Goal: Task Accomplishment & Management: Manage account settings

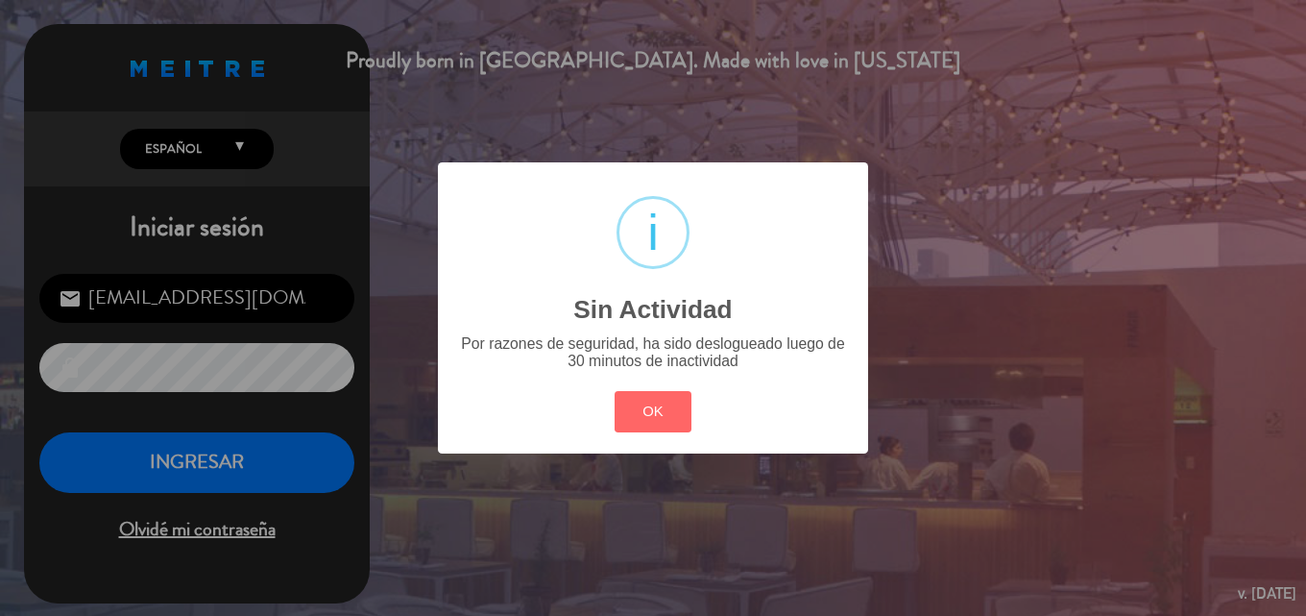
click at [636, 395] on button "OK" at bounding box center [654, 411] width 78 height 41
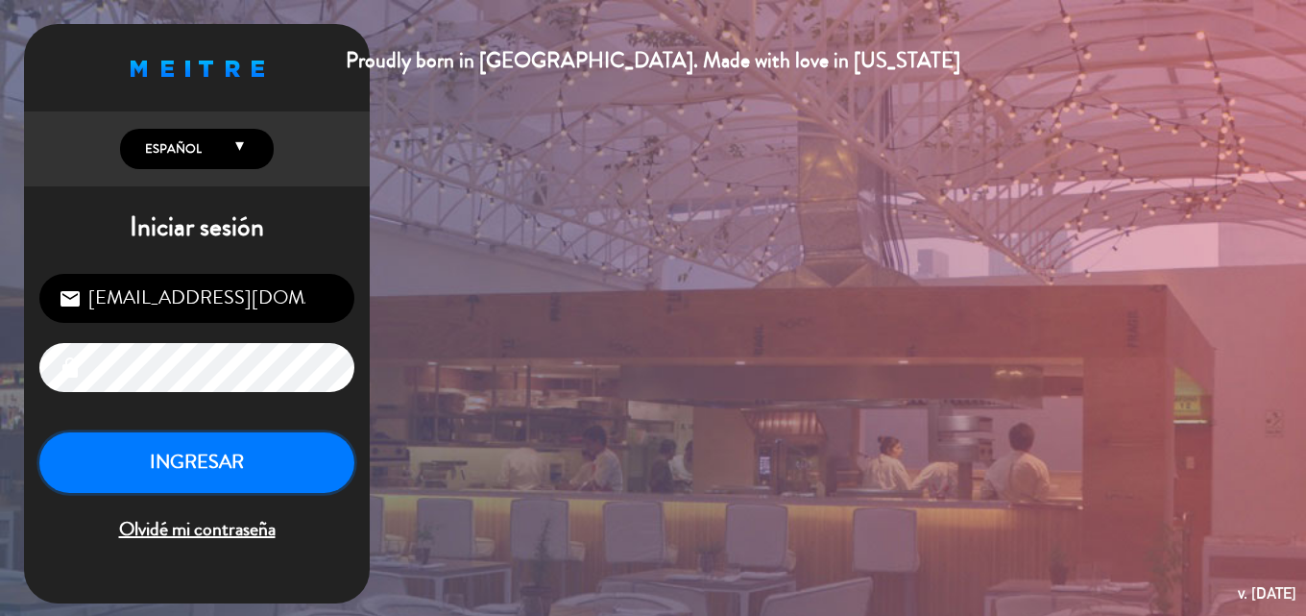
click at [129, 488] on button "INGRESAR" at bounding box center [196, 462] width 315 height 60
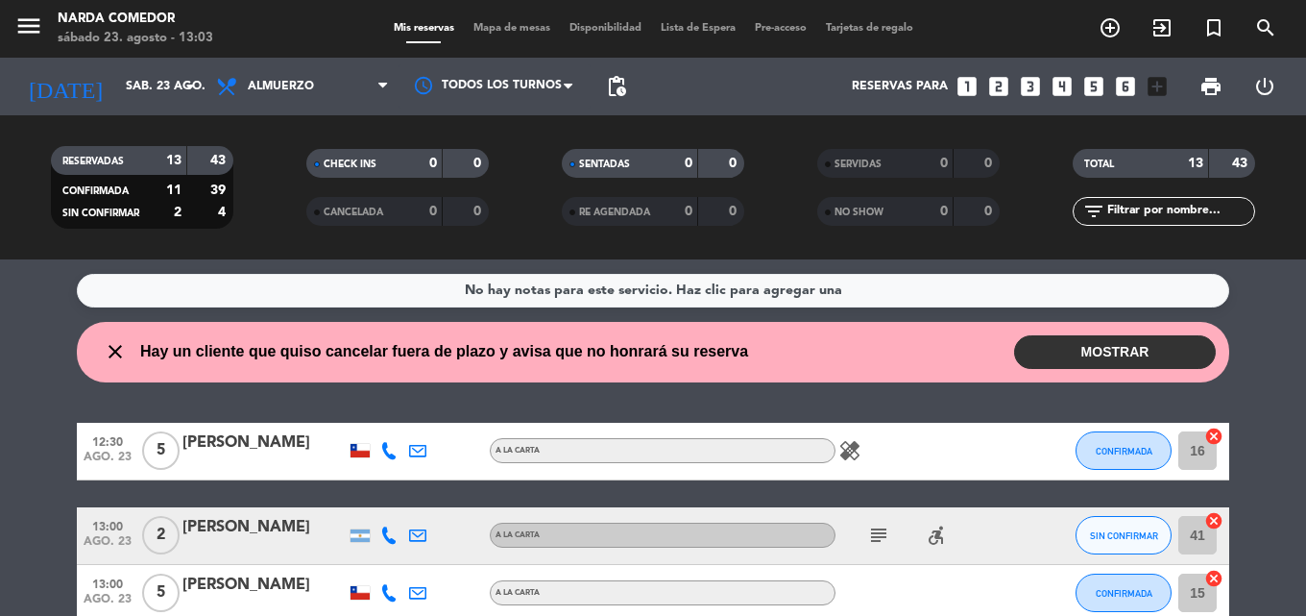
click at [1081, 347] on button "MOSTRAR" at bounding box center [1115, 352] width 202 height 34
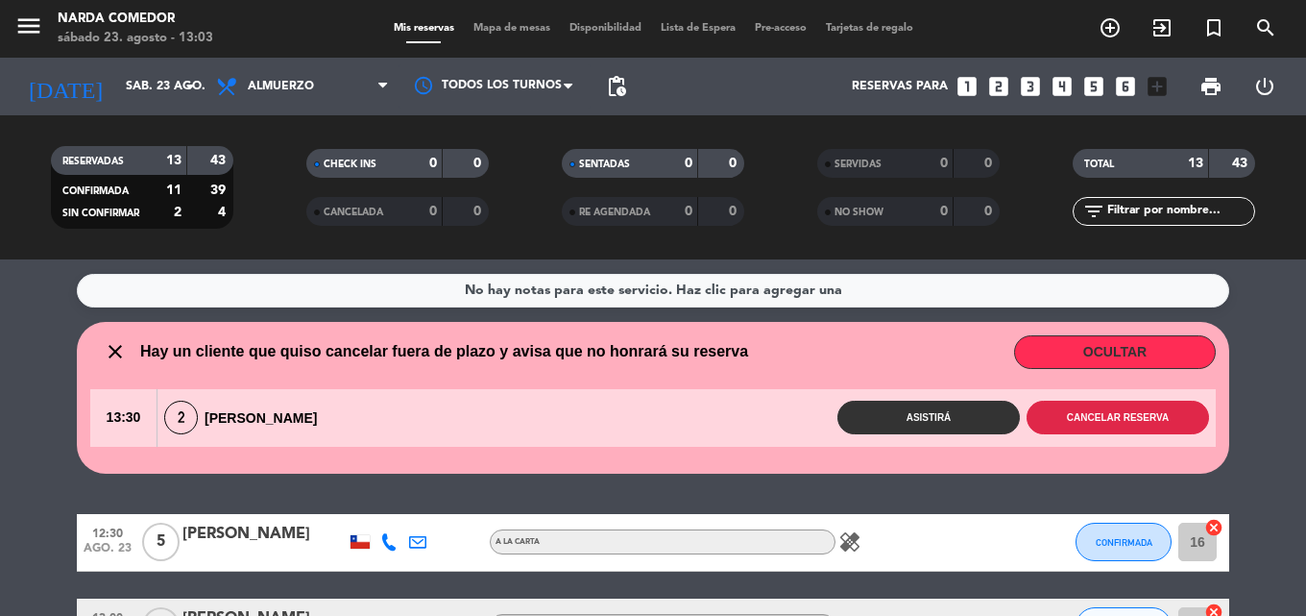
click at [1123, 419] on button "Cancelar reserva" at bounding box center [1117, 417] width 182 height 34
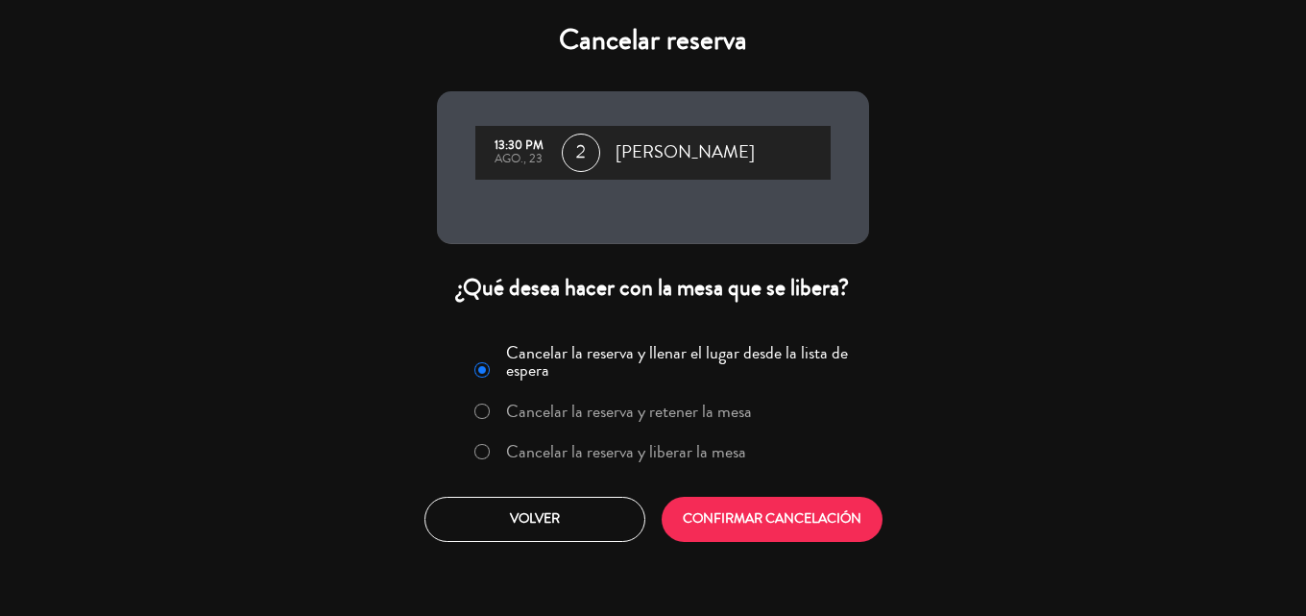
drag, startPoint x: 689, startPoint y: 452, endPoint x: 746, endPoint y: 492, distance: 69.0
click at [689, 452] on label "Cancelar la reserva y liberar la mesa" at bounding box center [626, 451] width 240 height 17
click at [690, 416] on label "Cancelar la reserva y retener la mesa" at bounding box center [629, 410] width 246 height 17
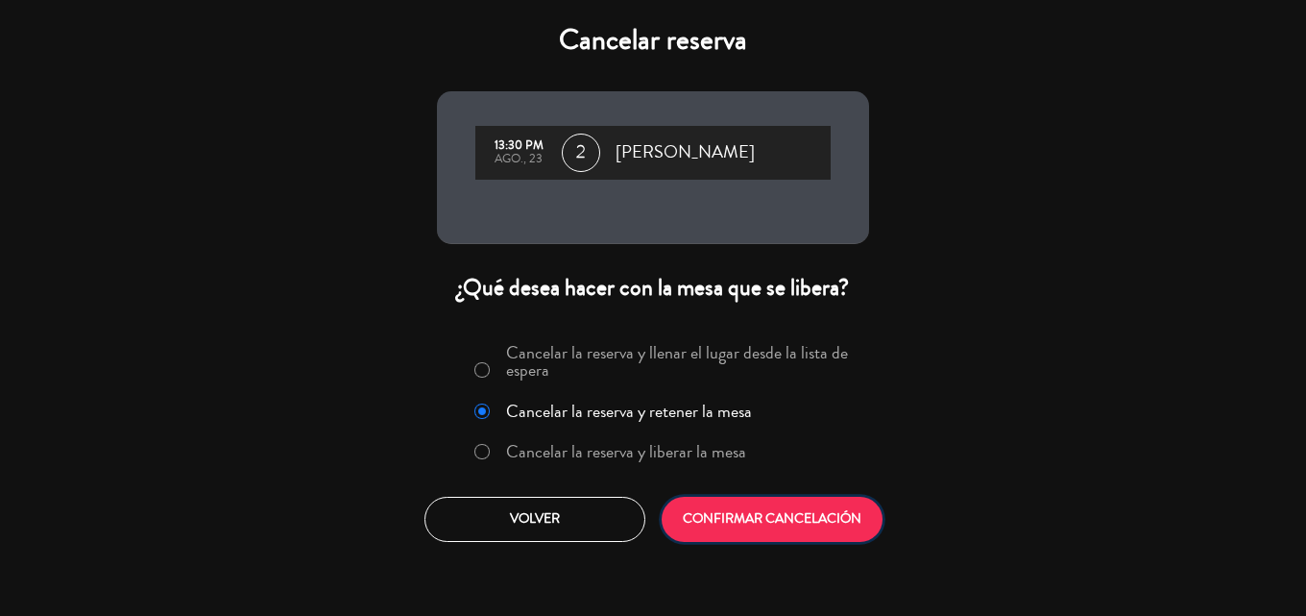
click at [785, 526] on button "CONFIRMAR CANCELACIÓN" at bounding box center [772, 518] width 221 height 45
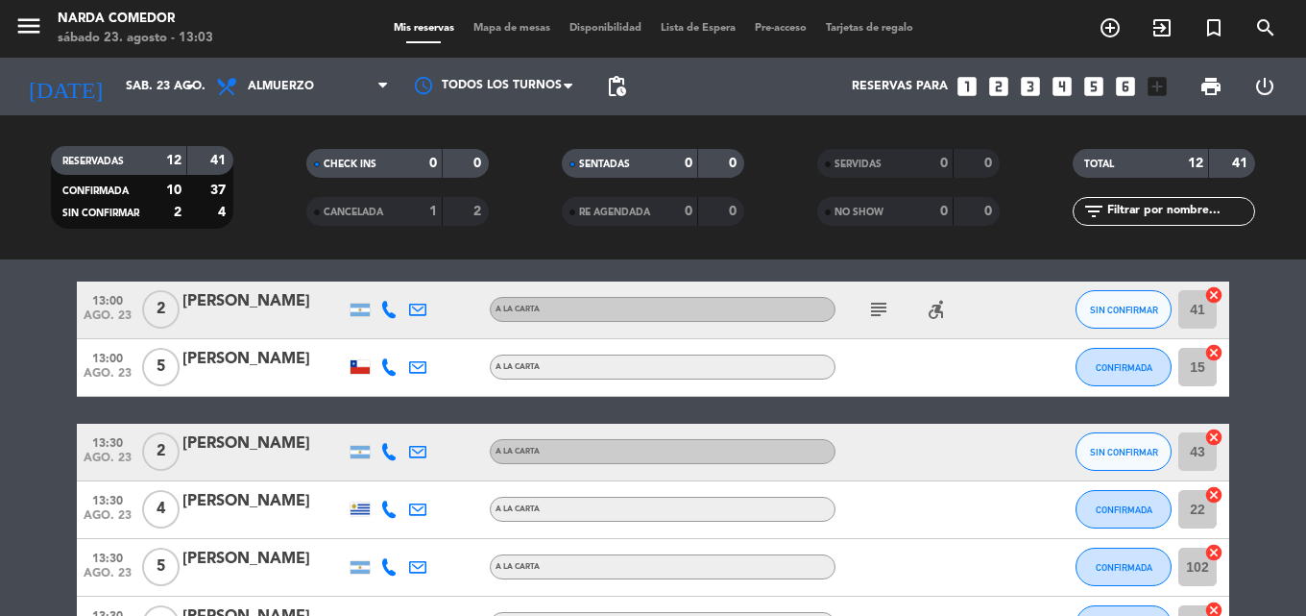
scroll to position [192, 0]
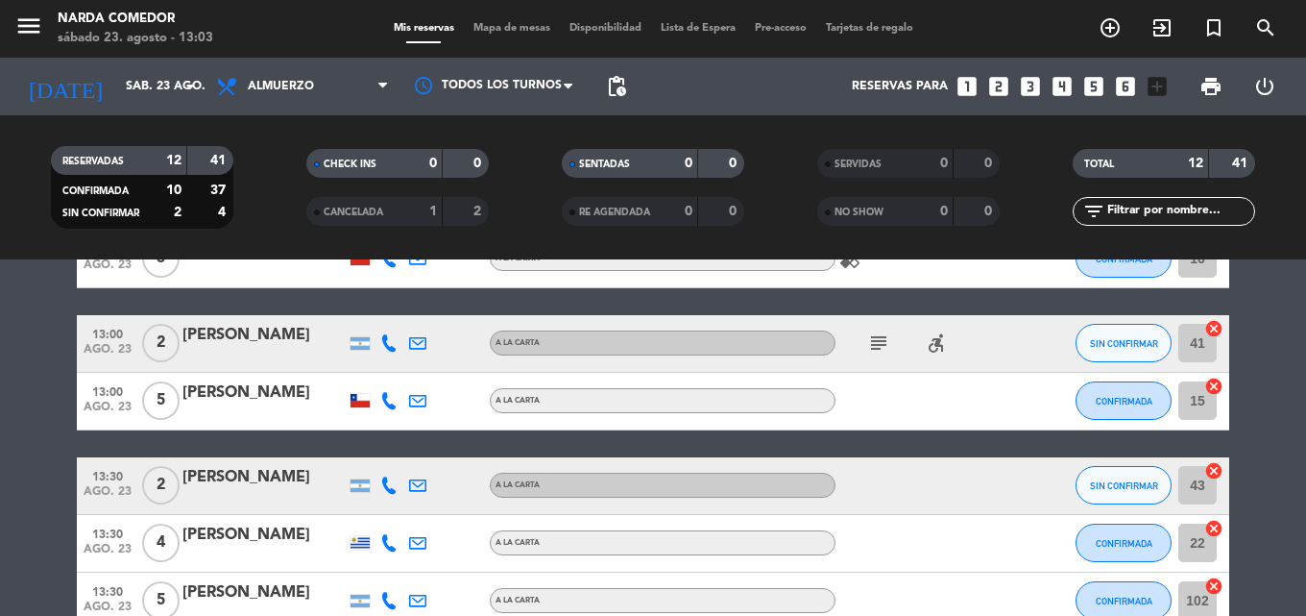
click at [883, 346] on icon "subject" at bounding box center [878, 342] width 23 height 23
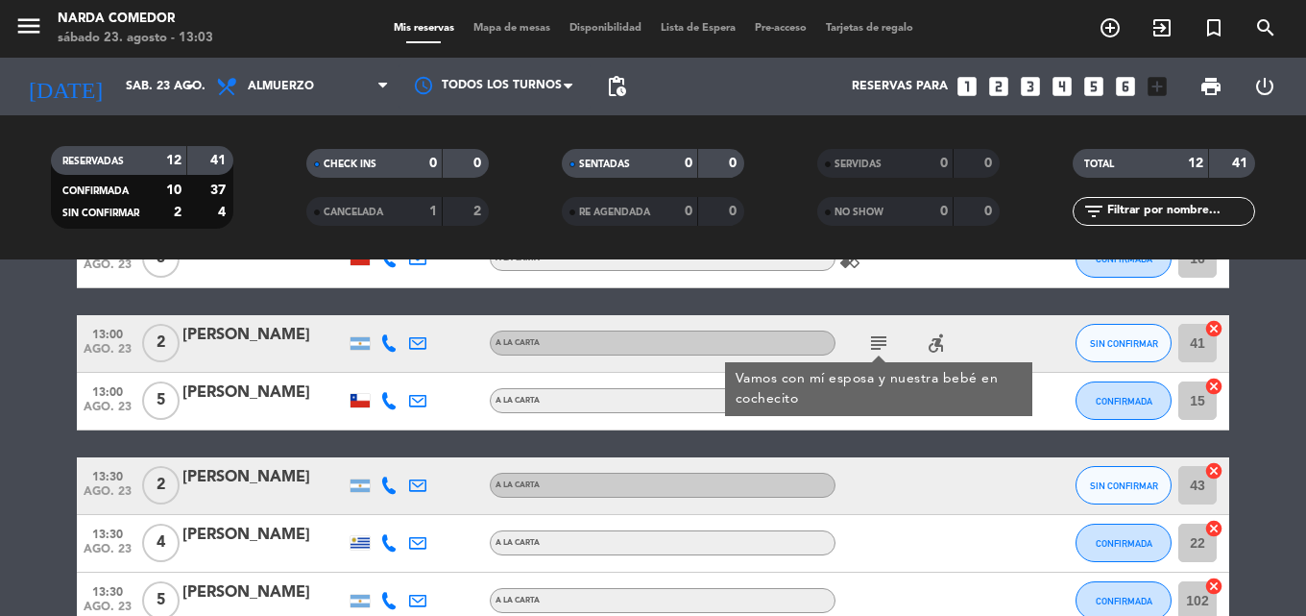
click at [938, 346] on icon "accessible_forward" at bounding box center [936, 342] width 23 height 23
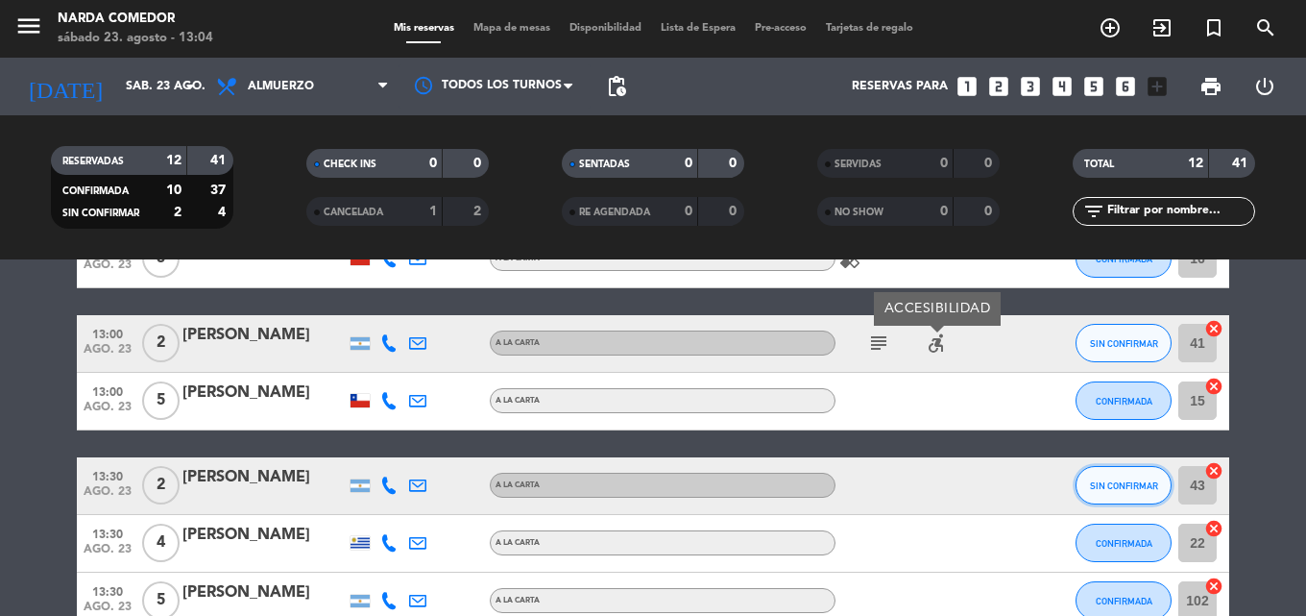
click at [1132, 489] on span "SIN CONFIRMAR" at bounding box center [1124, 485] width 68 height 11
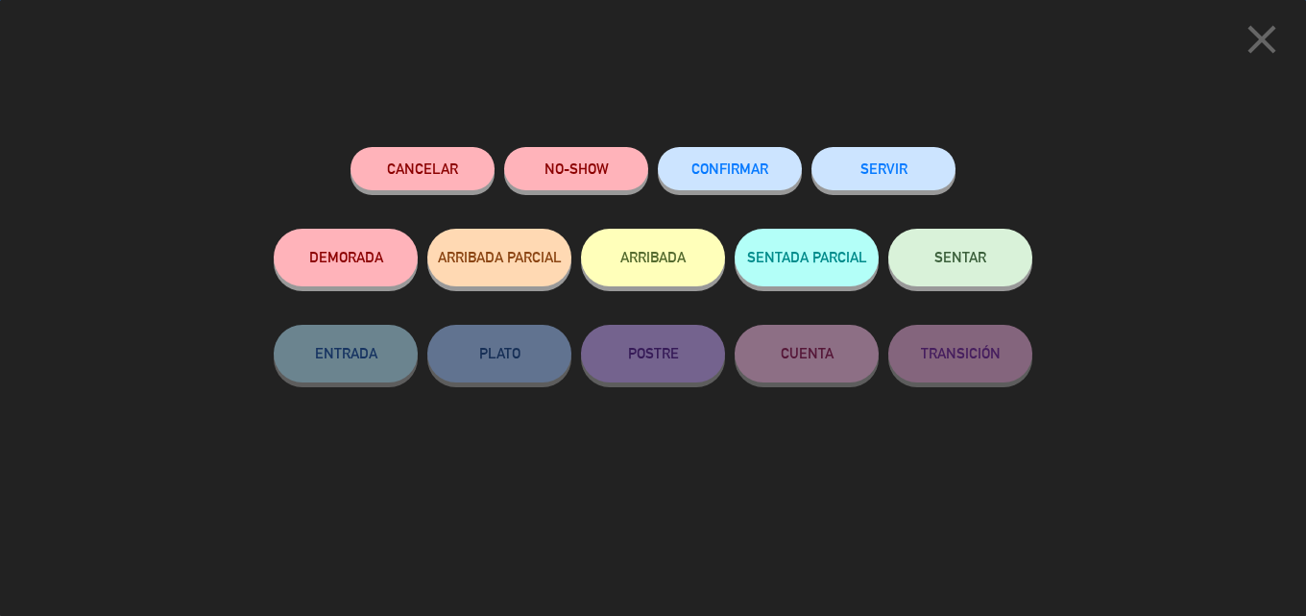
click at [768, 181] on button "CONFIRMAR" at bounding box center [730, 168] width 144 height 43
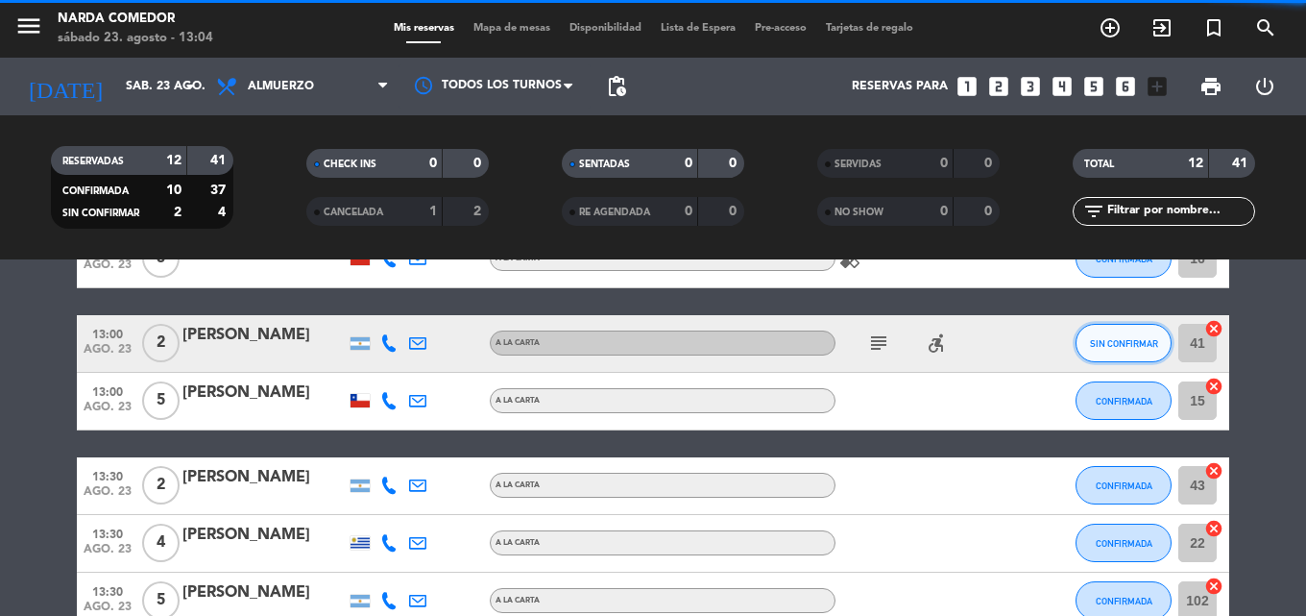
click at [1112, 354] on button "SIN CONFIRMAR" at bounding box center [1123, 343] width 96 height 38
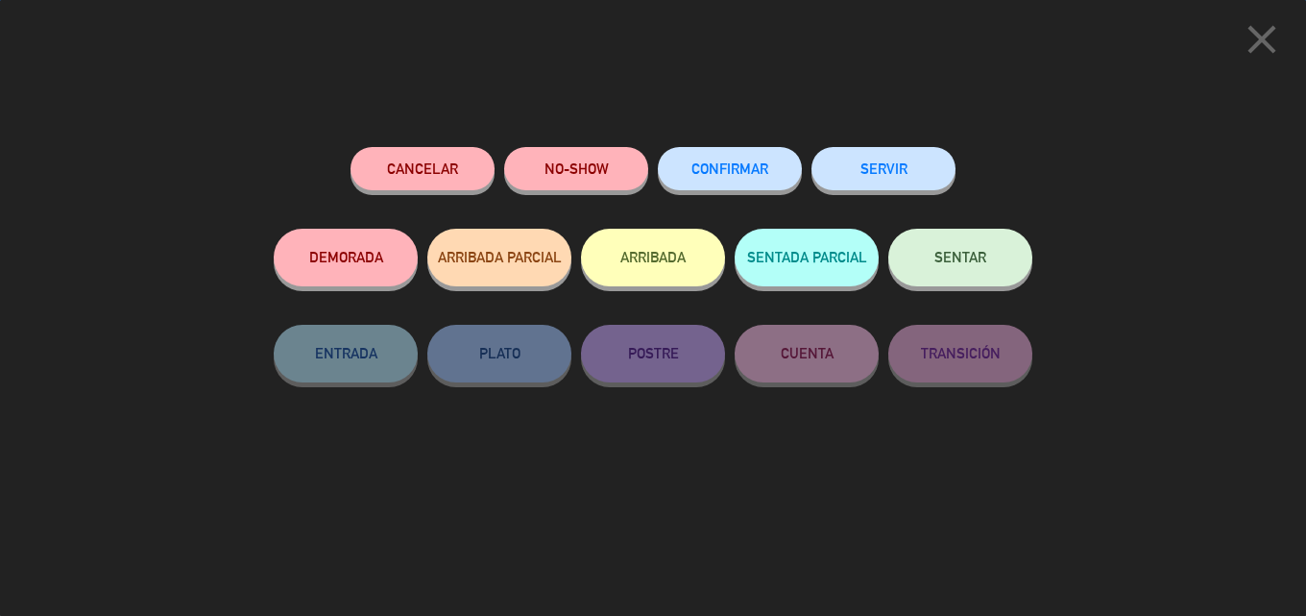
scroll to position [675, 0]
click at [936, 262] on span "SENTAR" at bounding box center [960, 257] width 52 height 16
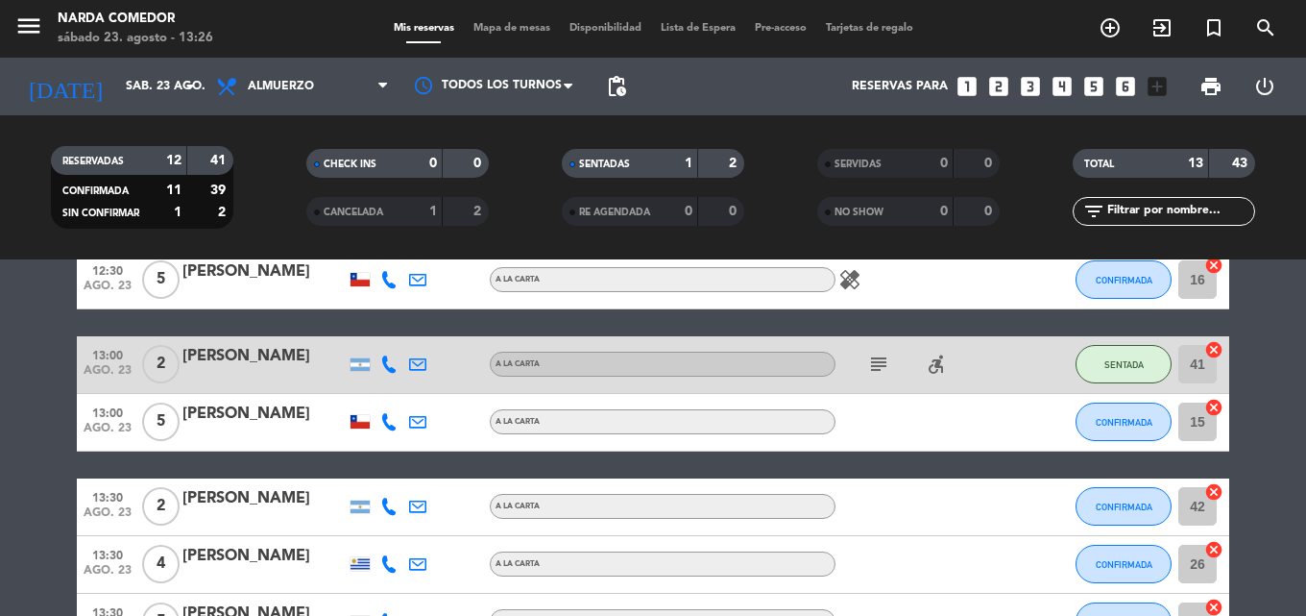
scroll to position [0, 0]
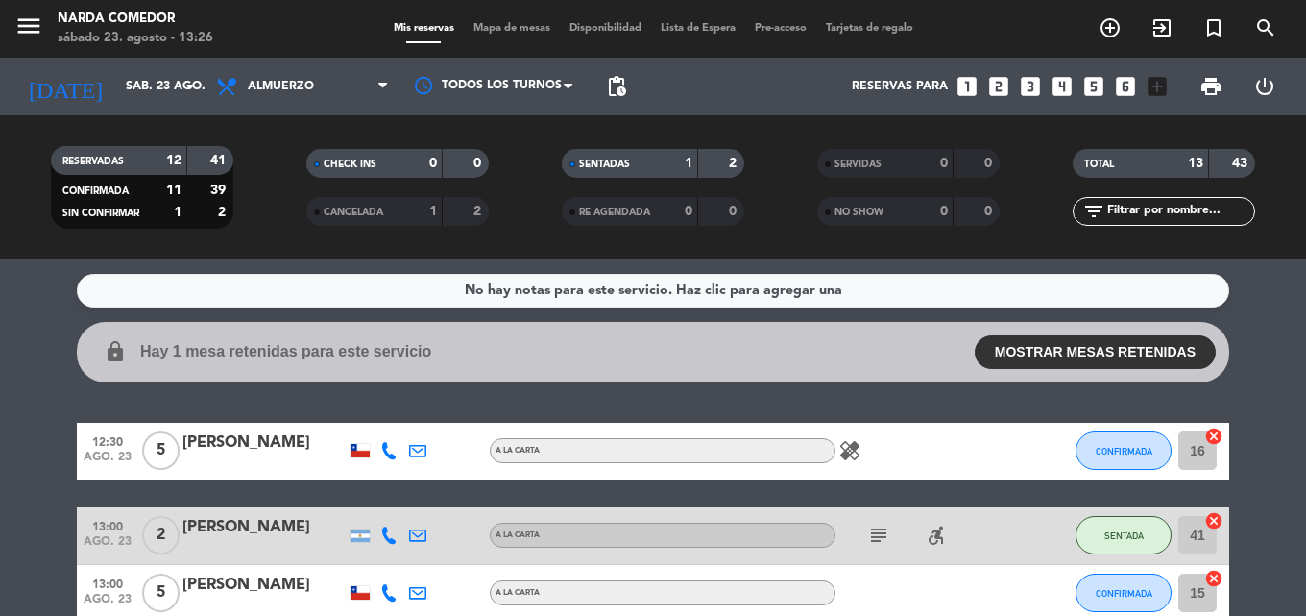
click at [628, 84] on span "pending_actions" at bounding box center [616, 86] width 38 height 38
click at [618, 88] on span "pending_actions" at bounding box center [616, 86] width 23 height 23
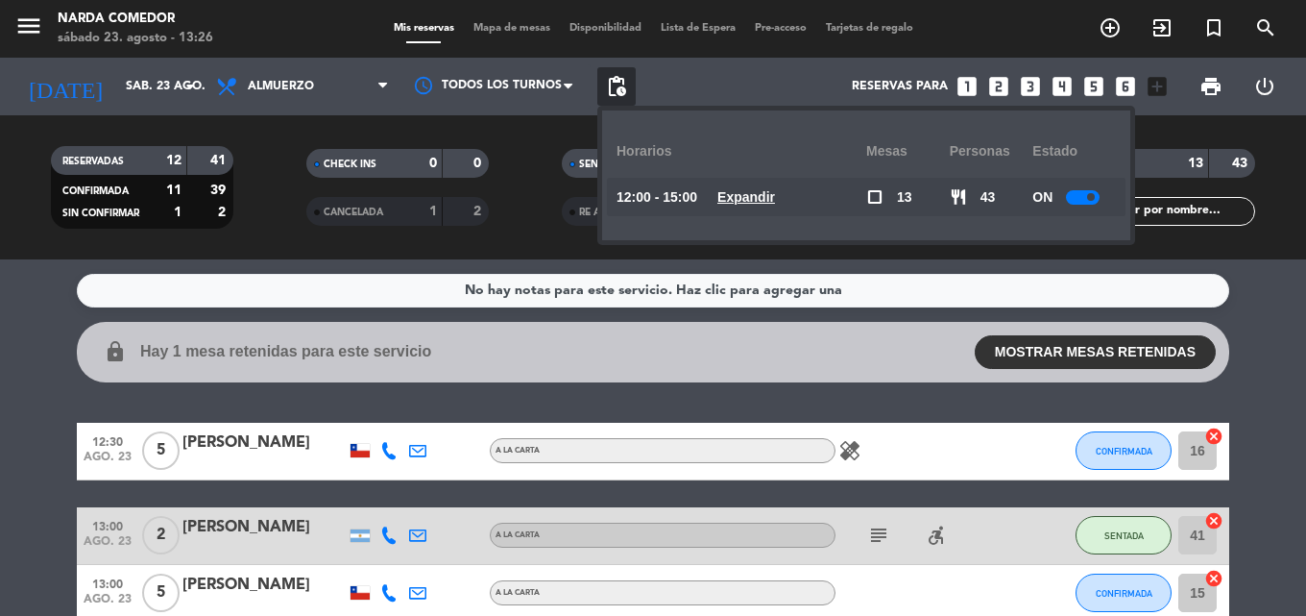
click at [1075, 196] on div at bounding box center [1083, 197] width 34 height 14
click at [1229, 378] on collapsable-reservations "lock Hay 1 mesa retenidas para este servicio MOSTRAR MESAS RETENIDAS 13:30 2 AF…" at bounding box center [653, 352] width 1306 height 60
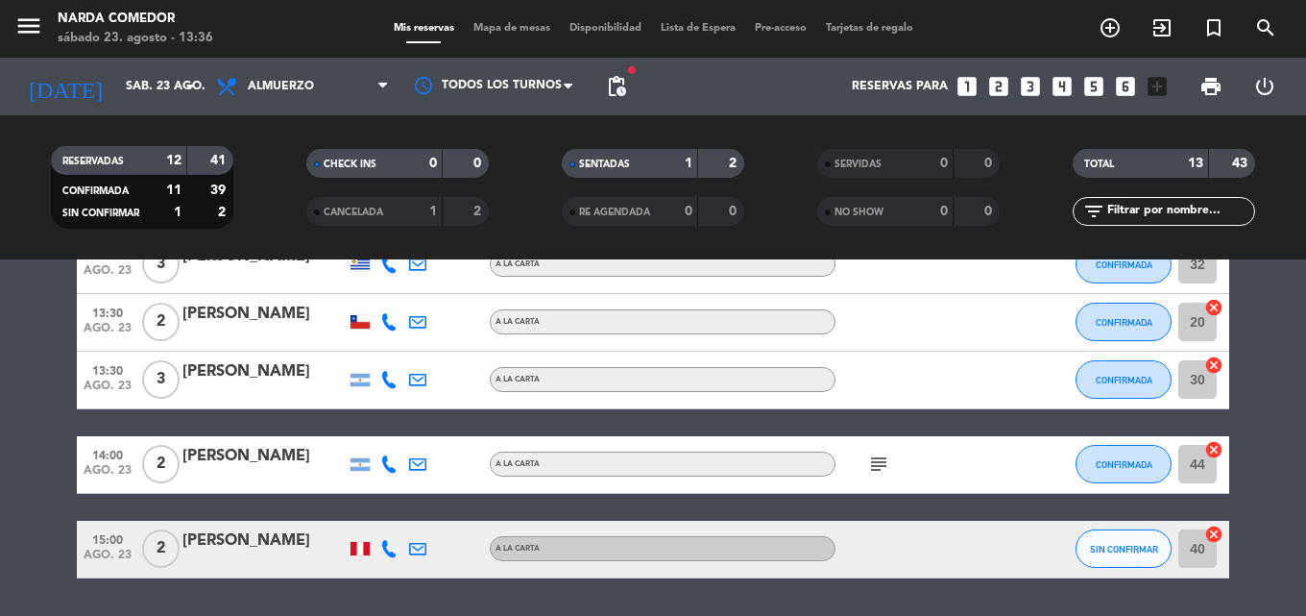
scroll to position [760, 0]
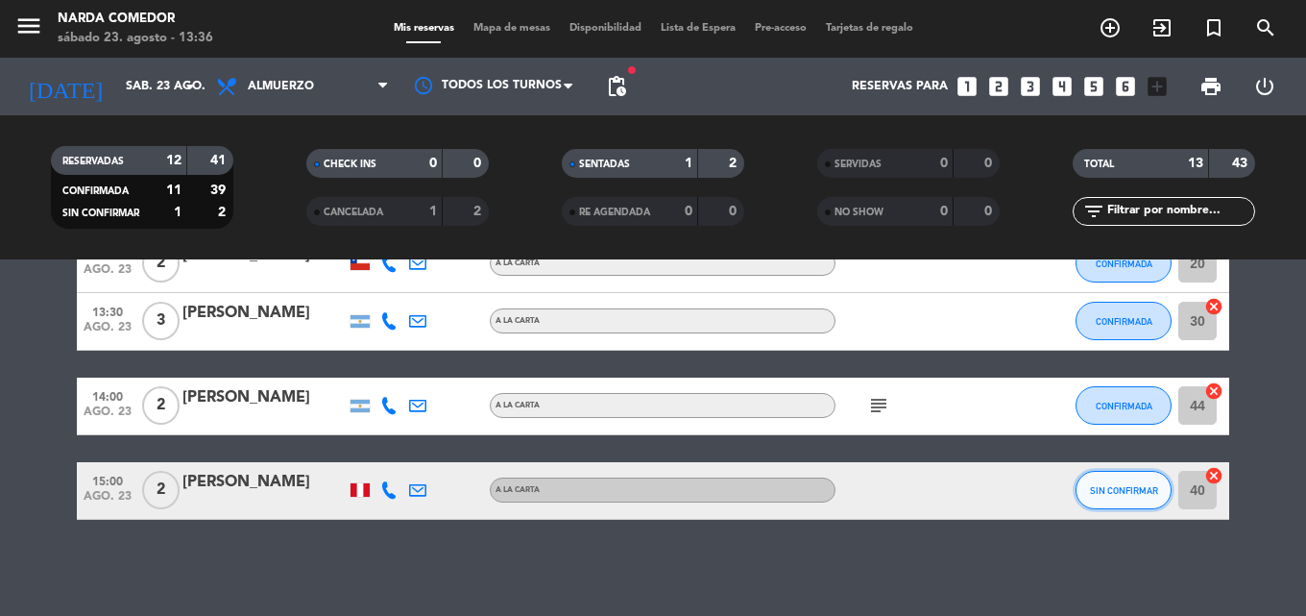
click at [1115, 497] on button "SIN CONFIRMAR" at bounding box center [1123, 490] width 96 height 38
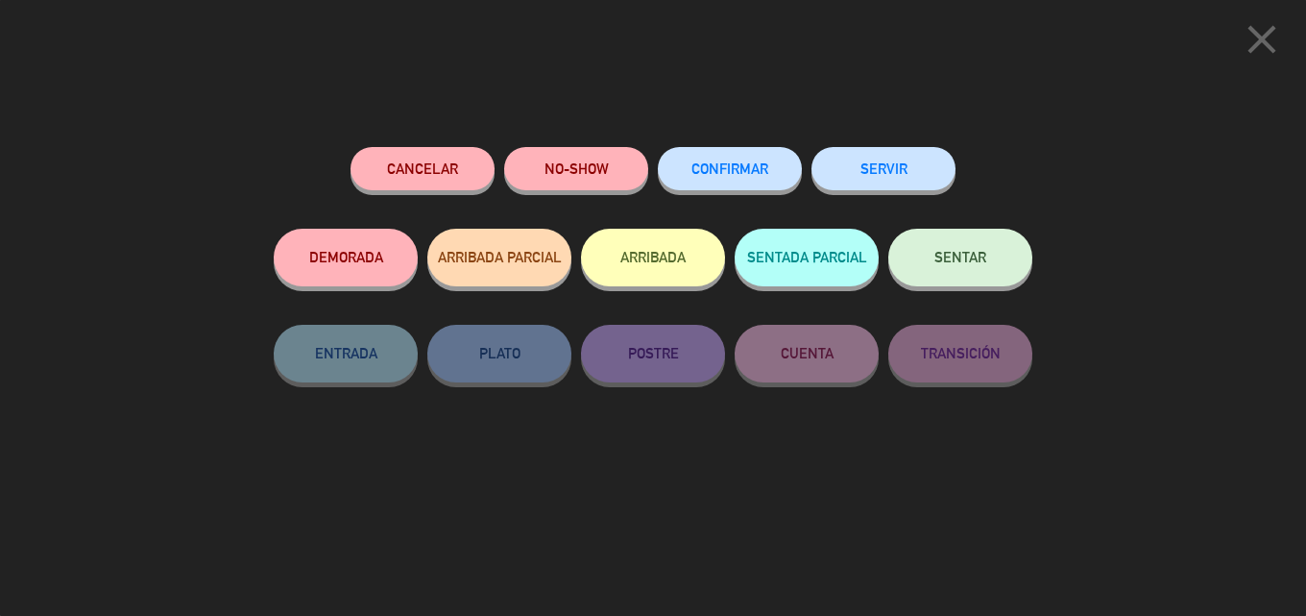
click at [763, 180] on button "CONFIRMAR" at bounding box center [730, 168] width 144 height 43
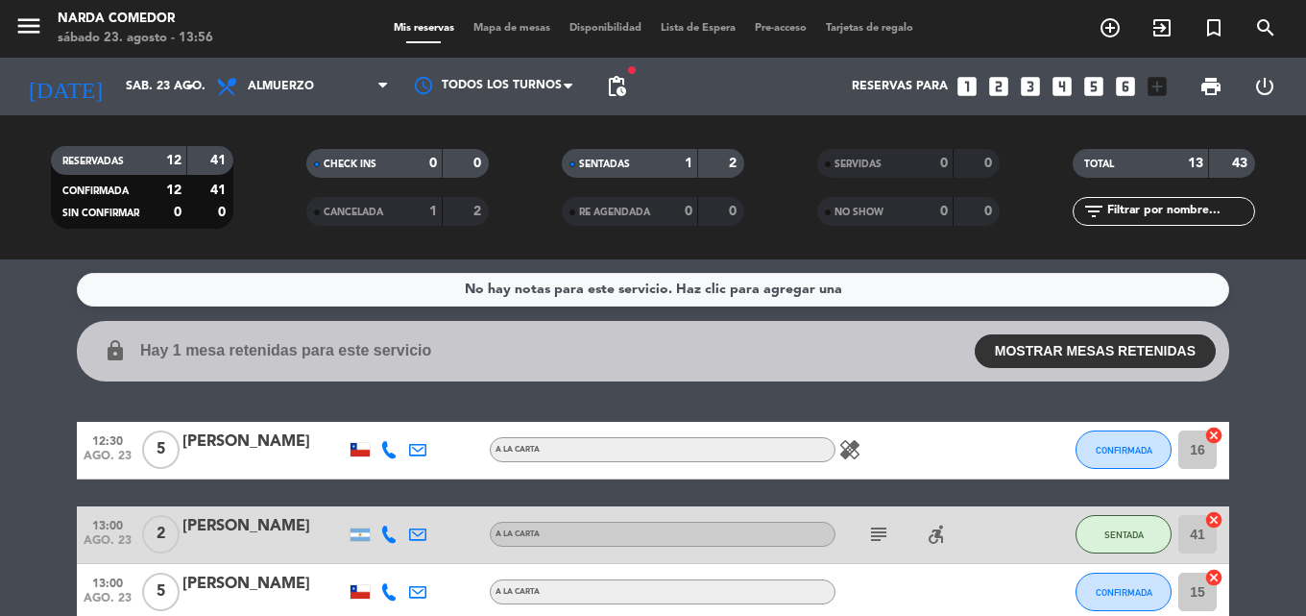
scroll to position [0, 0]
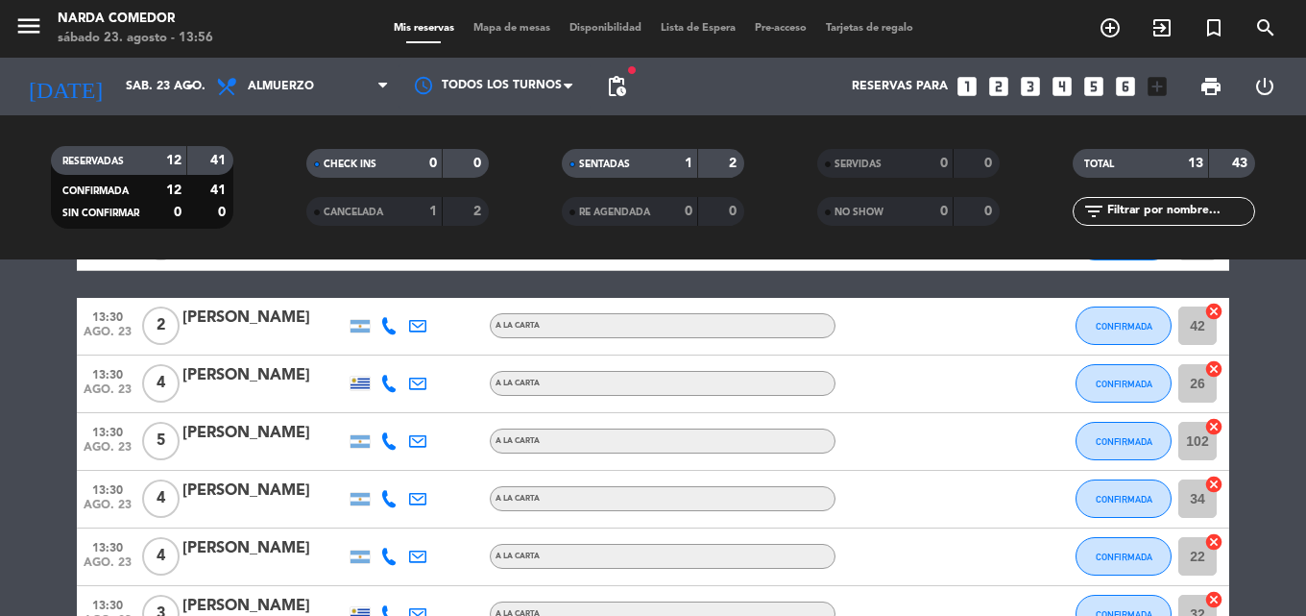
scroll to position [384, 0]
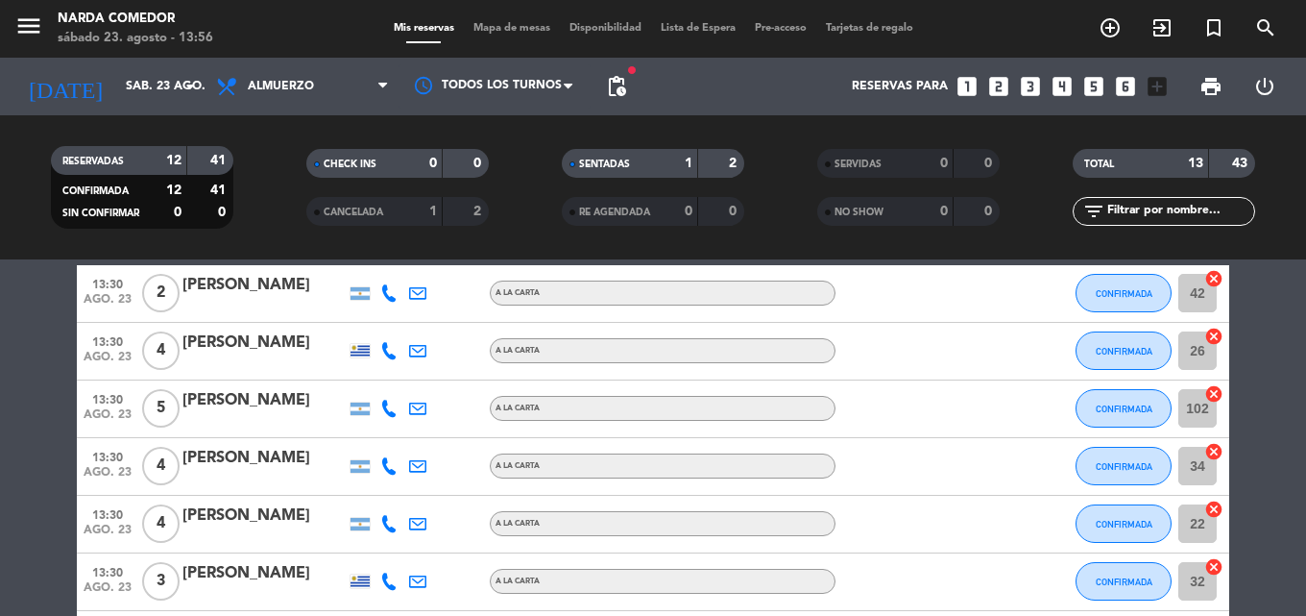
click at [241, 409] on div "[PERSON_NAME]" at bounding box center [263, 400] width 163 height 25
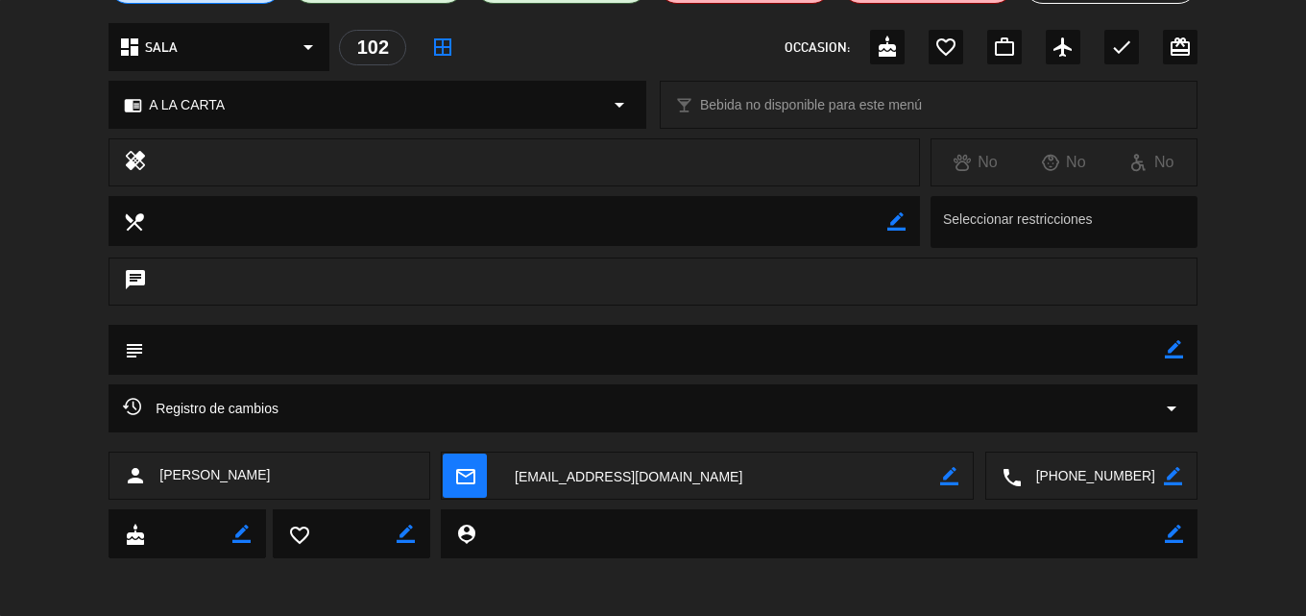
scroll to position [0, 0]
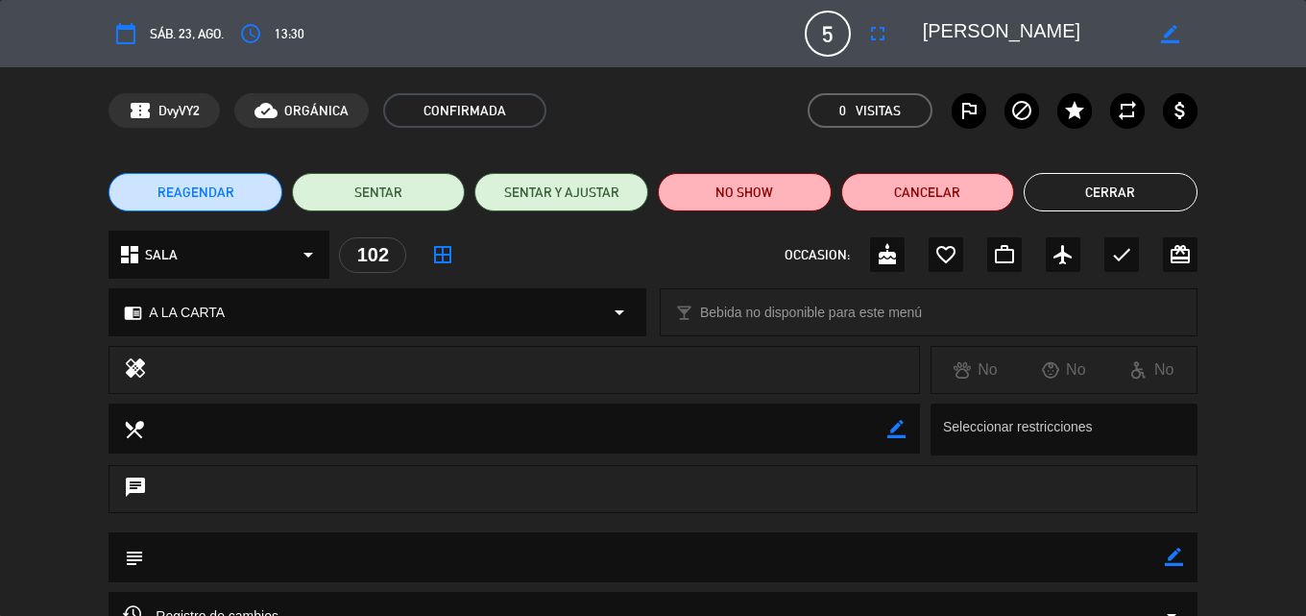
click at [1146, 209] on button "Cerrar" at bounding box center [1111, 192] width 174 height 38
